Goal: Task Accomplishment & Management: Complete application form

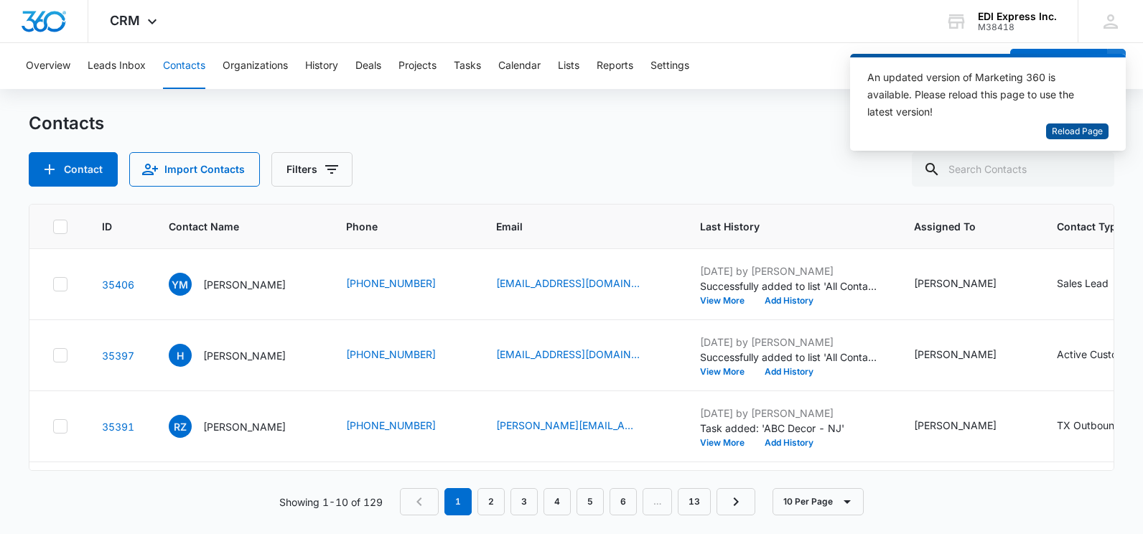
click at [1084, 131] on span "Reload Page" at bounding box center [1077, 132] width 51 height 14
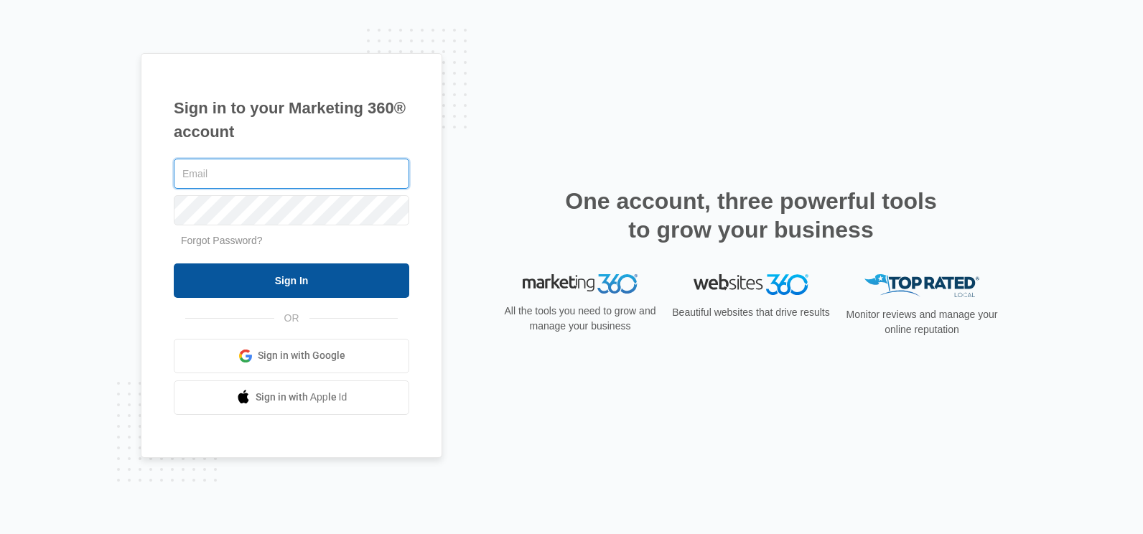
type input "Marisha.Hollis@ediexpressinc.com"
click at [297, 279] on input "Sign In" at bounding box center [292, 281] width 236 height 34
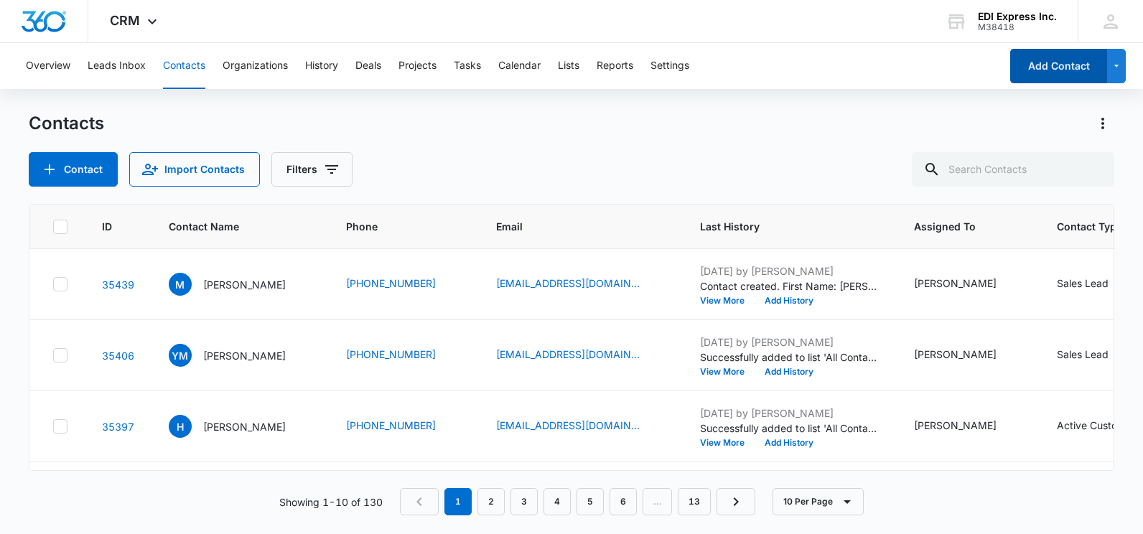
click at [1069, 64] on button "Add Contact" at bounding box center [1058, 66] width 97 height 34
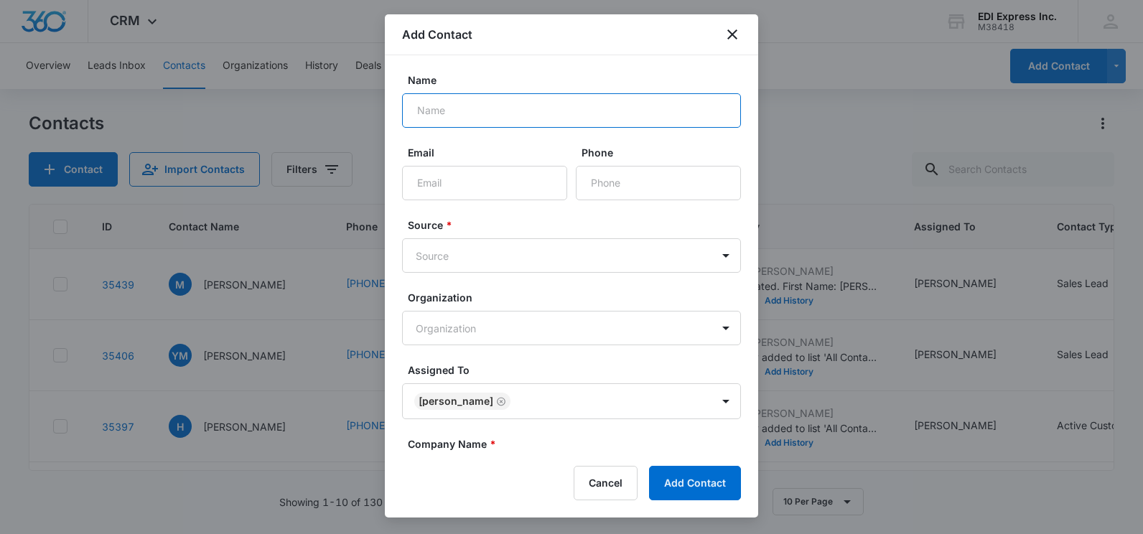
click at [539, 103] on input "Name" at bounding box center [571, 110] width 339 height 34
type input "Sole"
click at [504, 172] on input "Email" at bounding box center [484, 183] width 165 height 34
type input "[EMAIL_ADDRESS][DOMAIN_NAME]"
type input "[PHONE_NUMBER]"
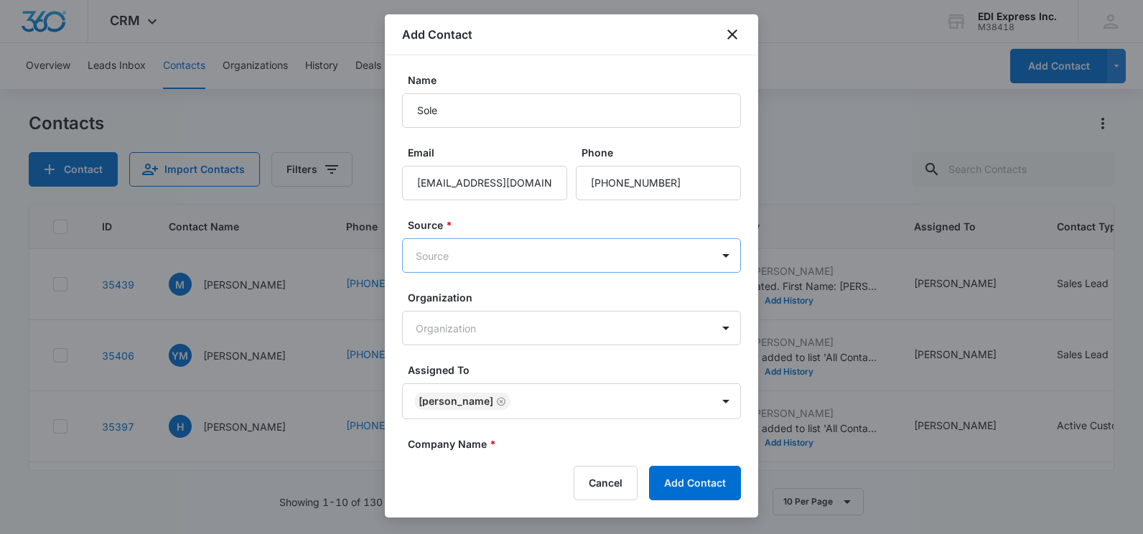
click at [519, 259] on body "CRM Apps Websites CRM Brand AI Assistant EDI Express Inc. M38418 Your Accounts …" at bounding box center [571, 267] width 1143 height 534
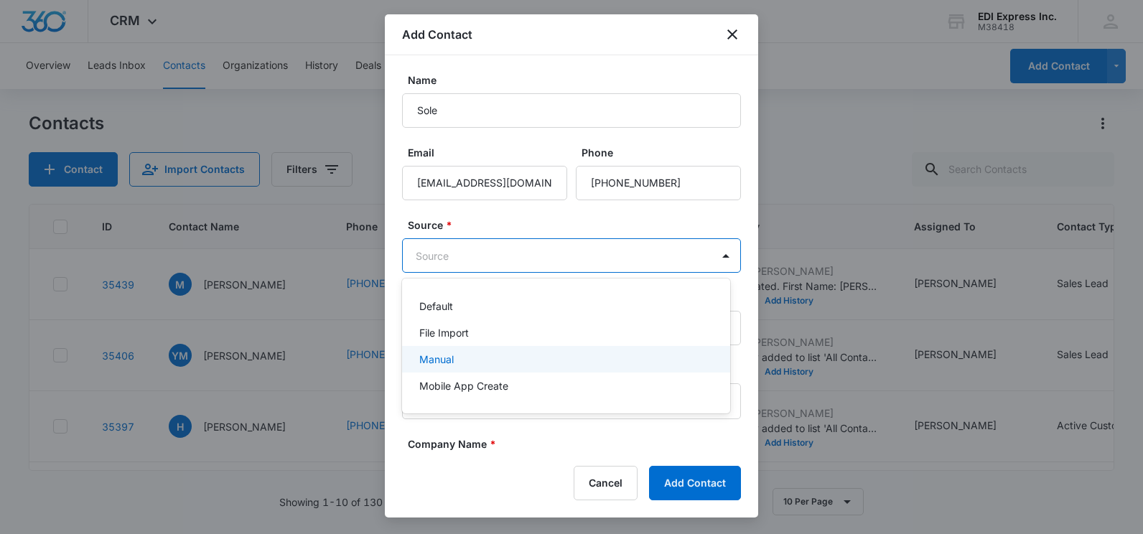
click at [472, 348] on div "Manual" at bounding box center [566, 359] width 328 height 27
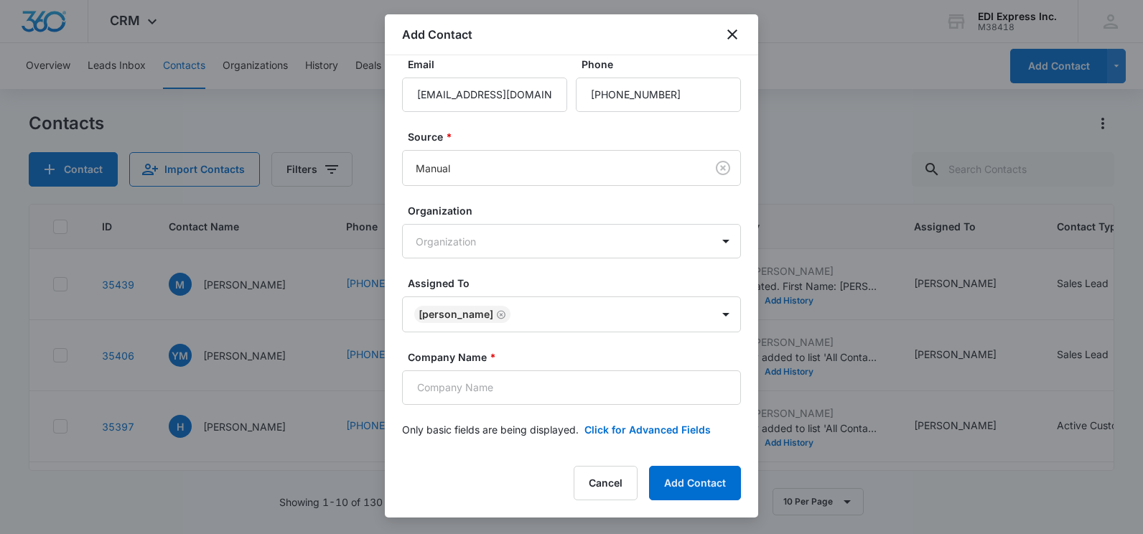
scroll to position [91, 0]
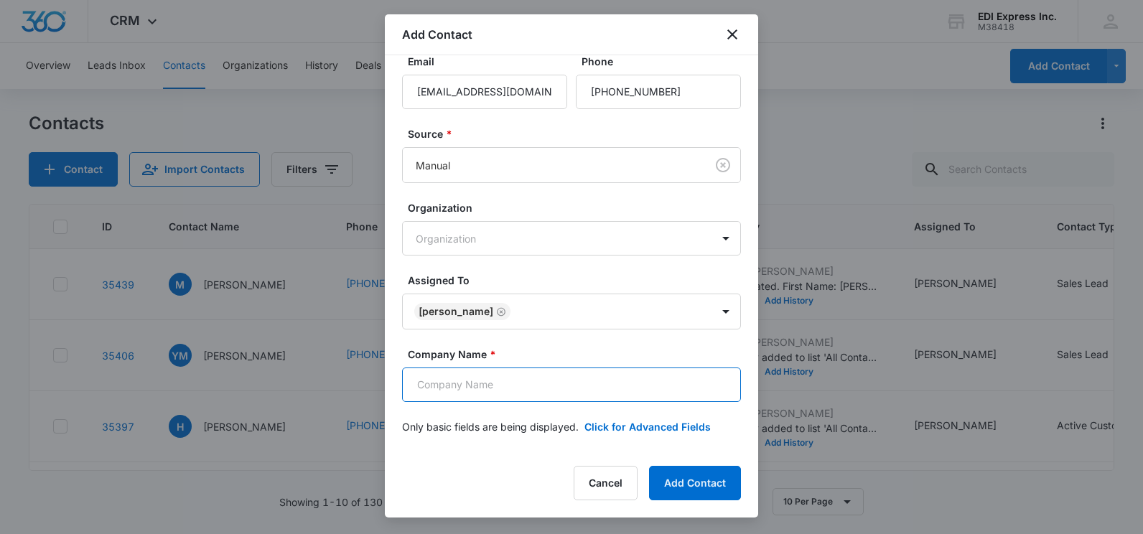
click at [485, 393] on input "Company Name *" at bounding box center [571, 385] width 339 height 34
type input "Express Inventory Management"
click at [682, 427] on button "Click for Advanced Fields" at bounding box center [648, 426] width 126 height 15
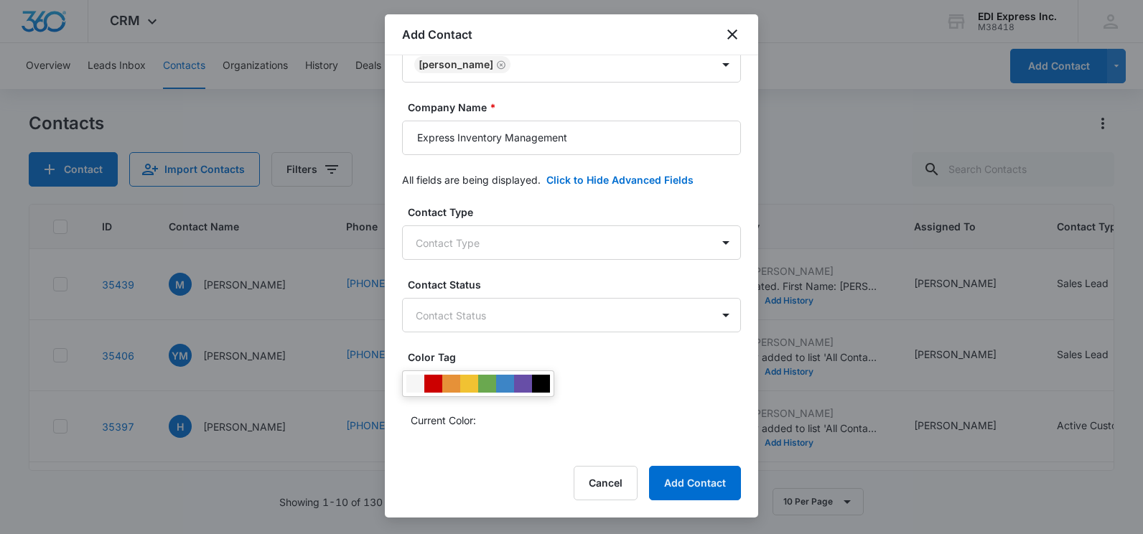
scroll to position [340, 0]
click at [650, 239] on body "CRM Apps Websites CRM Brand AI Assistant EDI Express Inc. M38418 Your Accounts …" at bounding box center [571, 267] width 1143 height 534
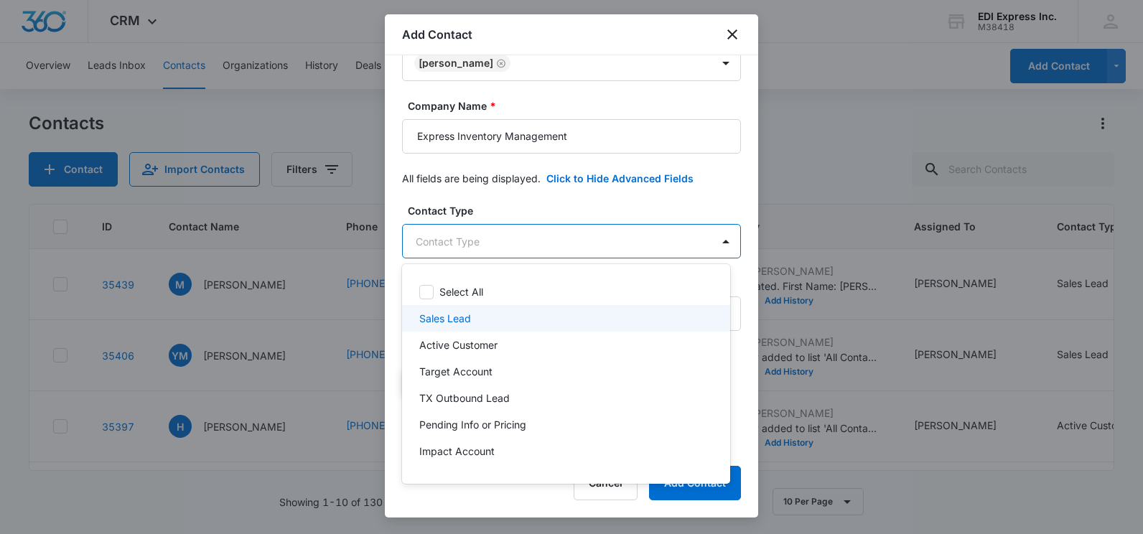
click at [533, 315] on div "Sales Lead" at bounding box center [564, 318] width 291 height 15
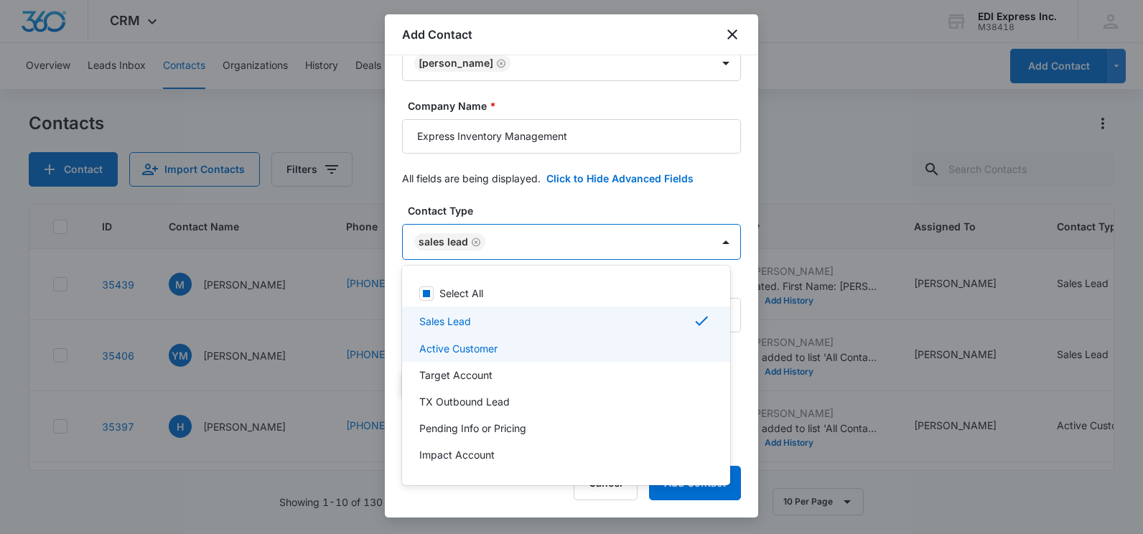
click at [550, 350] on div "Active Customer" at bounding box center [564, 348] width 291 height 15
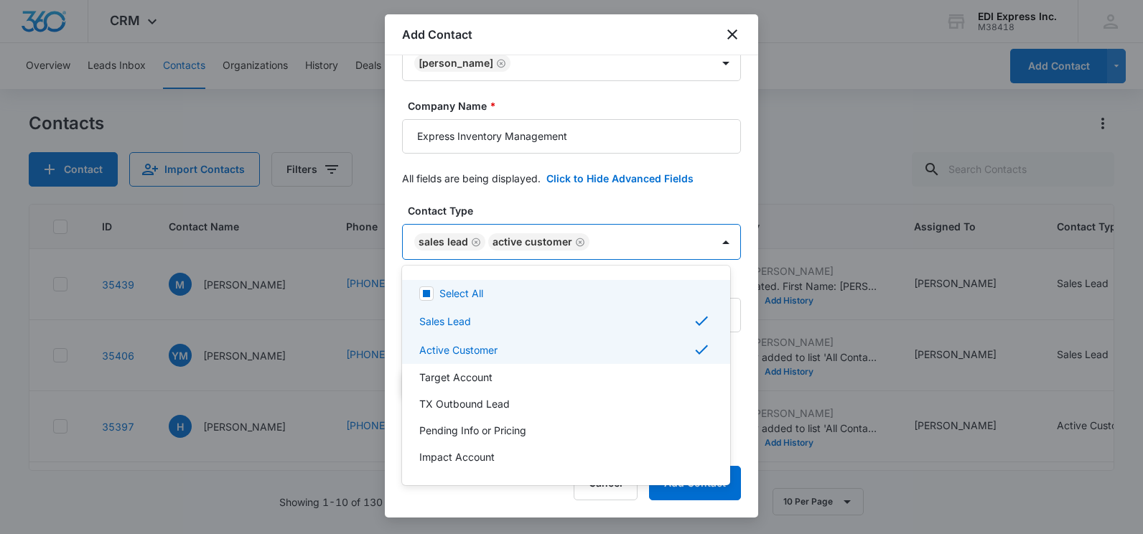
click at [603, 194] on div at bounding box center [571, 267] width 1143 height 534
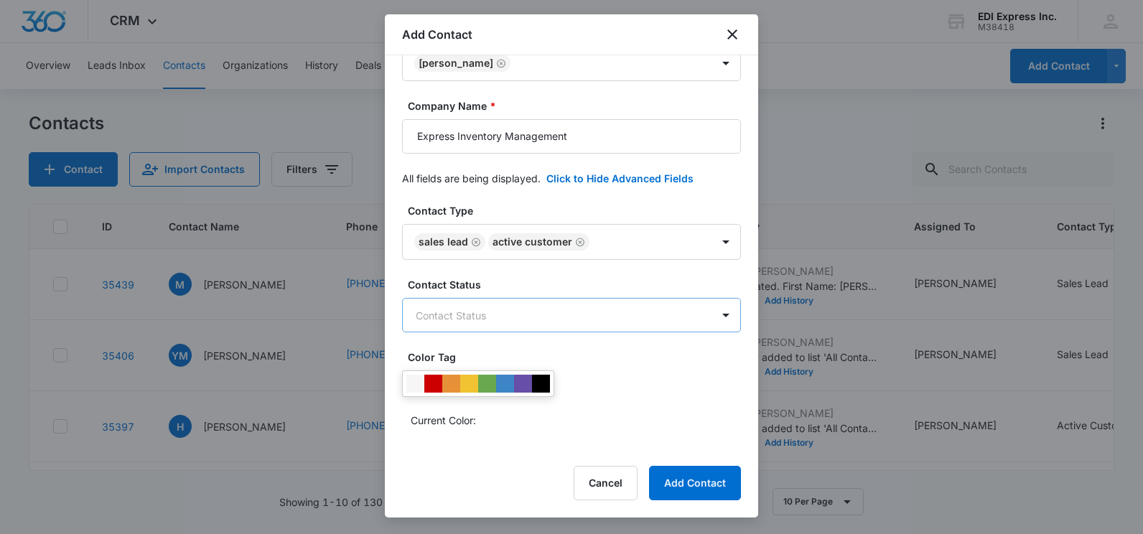
click at [497, 304] on body "CRM Apps Websites CRM Brand AI Assistant EDI Express Inc. M38418 Your Accounts …" at bounding box center [571, 267] width 1143 height 534
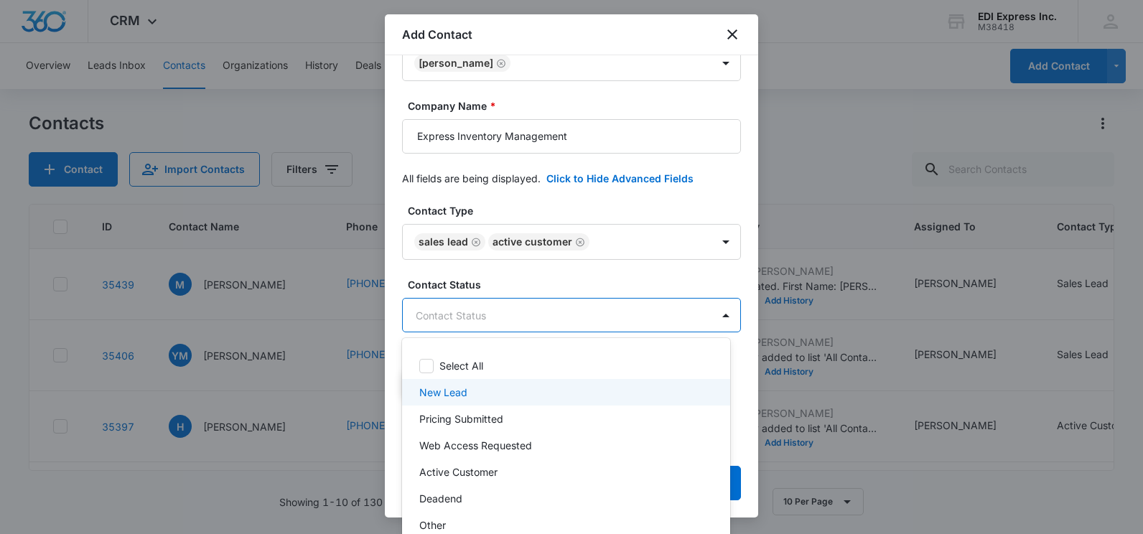
click at [466, 395] on p "New Lead" at bounding box center [443, 392] width 48 height 15
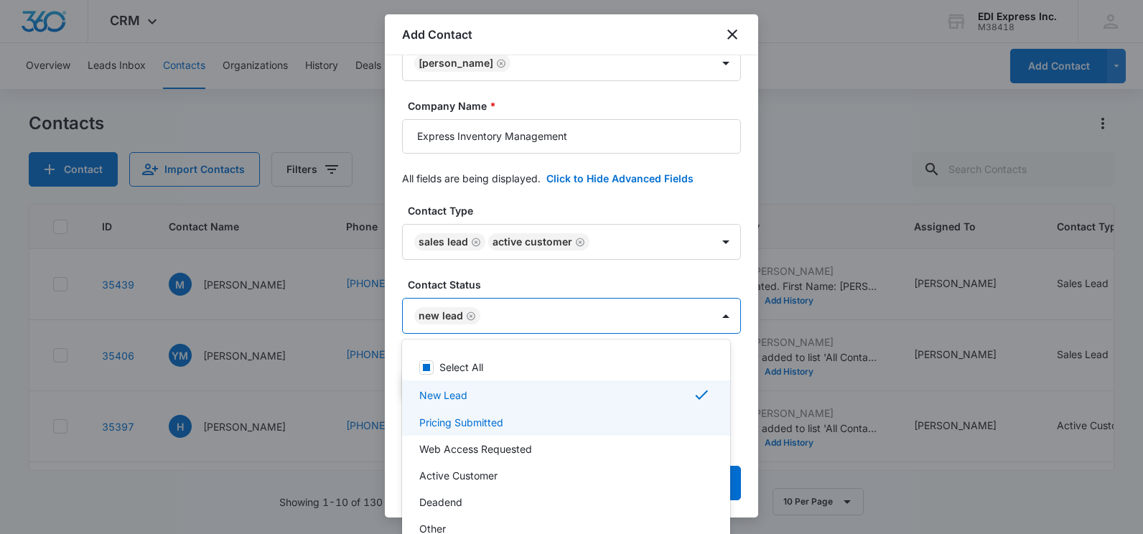
click at [473, 423] on p "Pricing Submitted" at bounding box center [461, 422] width 84 height 15
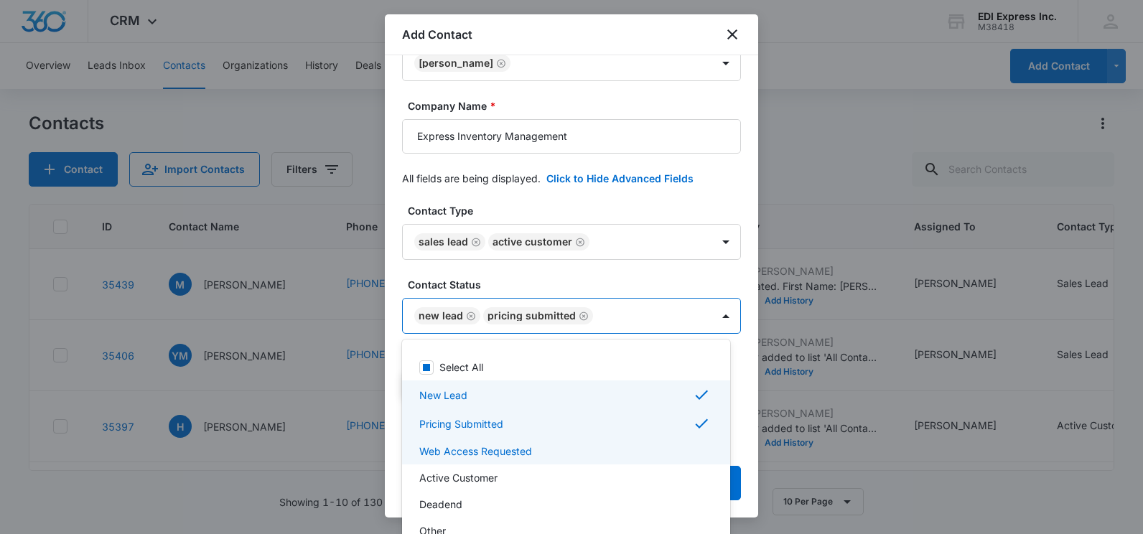
click at [475, 447] on p "Web Access Requested" at bounding box center [475, 451] width 113 height 15
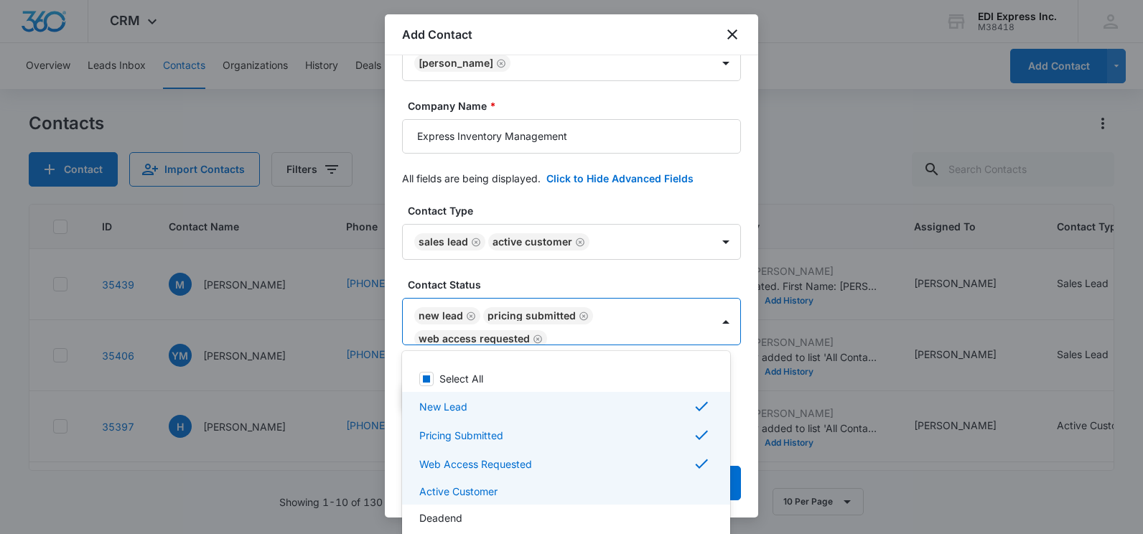
click at [480, 485] on p "Active Customer" at bounding box center [458, 491] width 78 height 15
click at [646, 269] on div at bounding box center [571, 267] width 1143 height 534
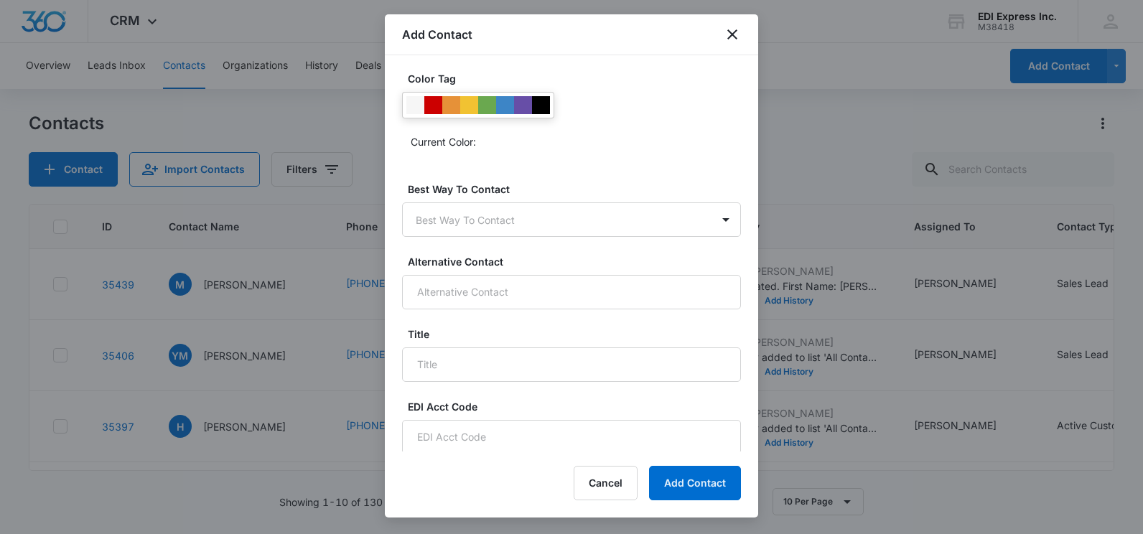
scroll to position [634, 0]
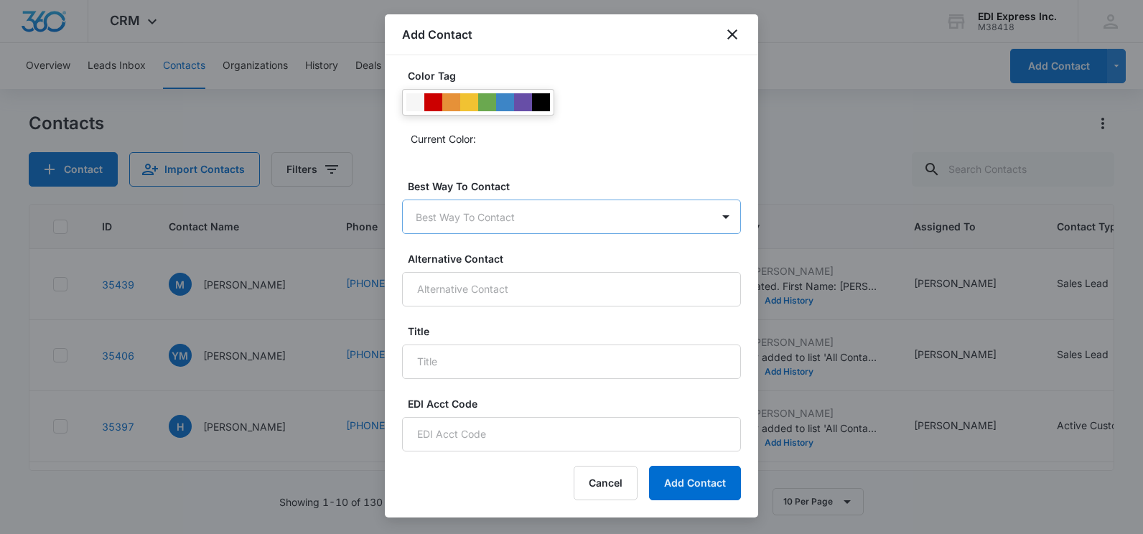
click at [554, 226] on body "CRM Apps Websites CRM Brand AI Assistant EDI Express Inc. M38418 Your Accounts …" at bounding box center [571, 267] width 1143 height 534
click at [507, 271] on div "Call" at bounding box center [564, 267] width 291 height 15
click at [713, 480] on button "Add Contact" at bounding box center [695, 483] width 92 height 34
